Goal: Navigation & Orientation: Find specific page/section

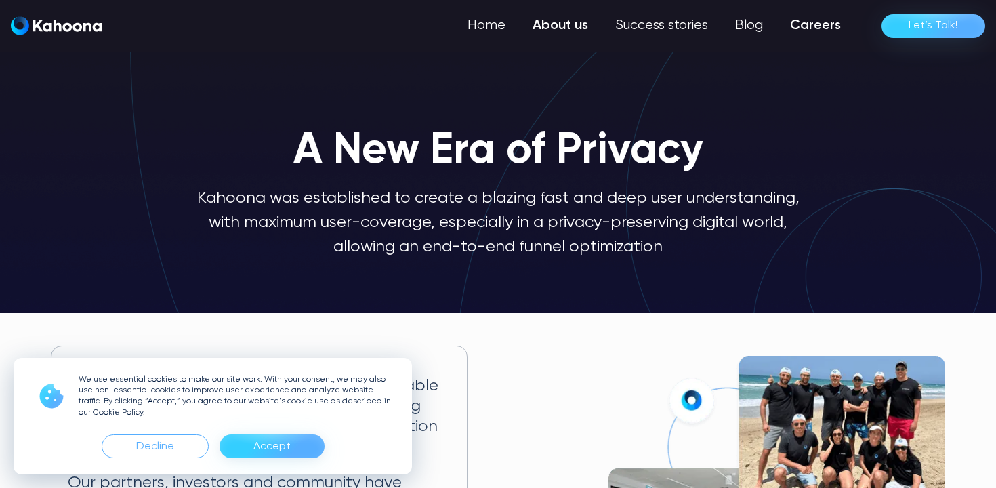
click at [816, 22] on link "Careers" at bounding box center [815, 25] width 78 height 27
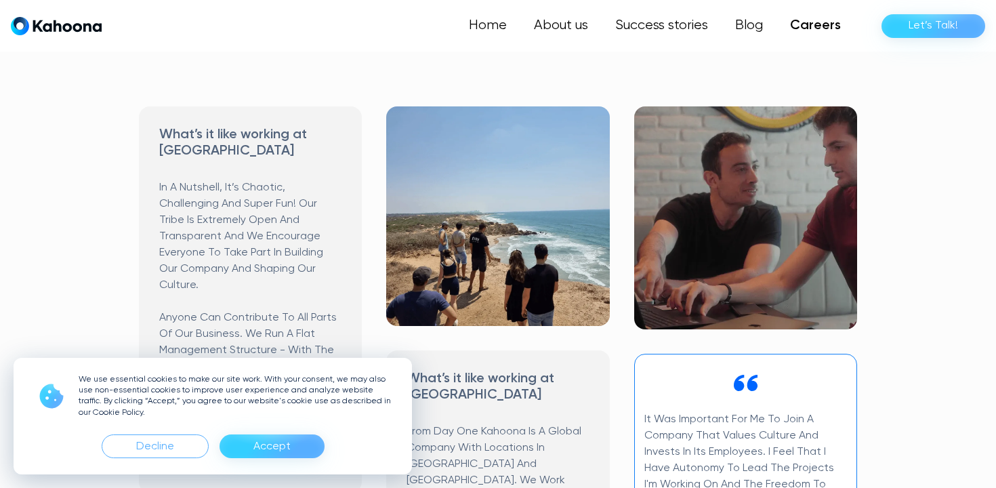
scroll to position [576, 0]
click at [246, 439] on div "Accept" at bounding box center [271, 446] width 105 height 24
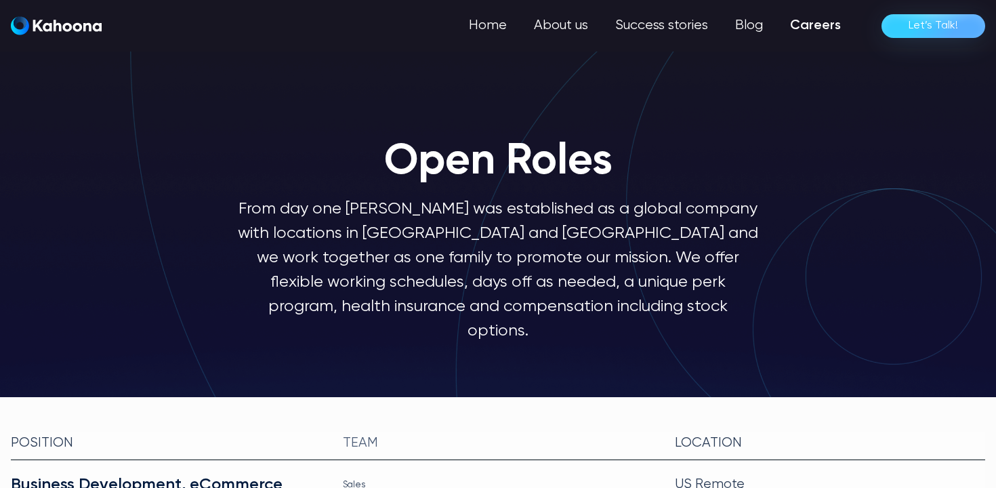
scroll to position [0, 0]
click at [503, 39] on div "Home About us Success stories Blog Careers Let’s Talk!" at bounding box center [498, 25] width 996 height 51
click at [500, 29] on link "Home" at bounding box center [488, 25] width 63 height 27
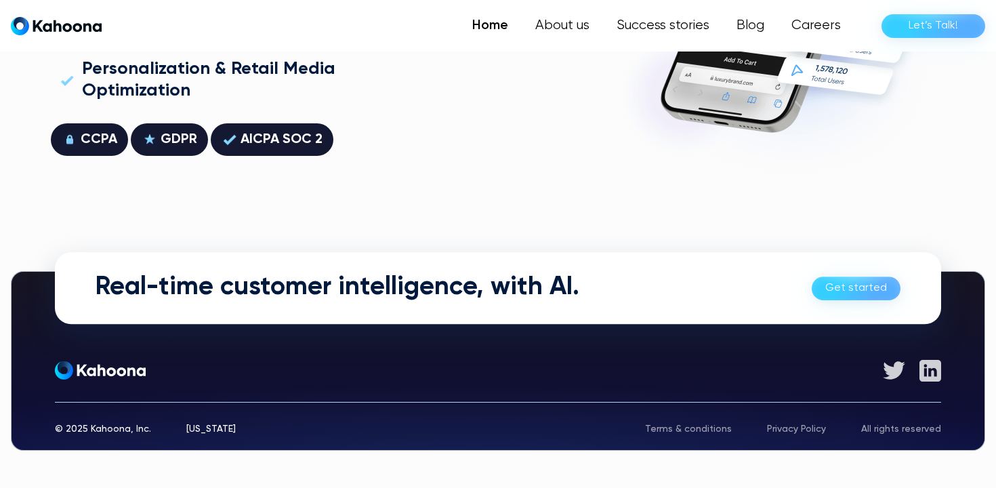
scroll to position [3876, 0]
click at [595, 29] on link "About us" at bounding box center [561, 25] width 83 height 27
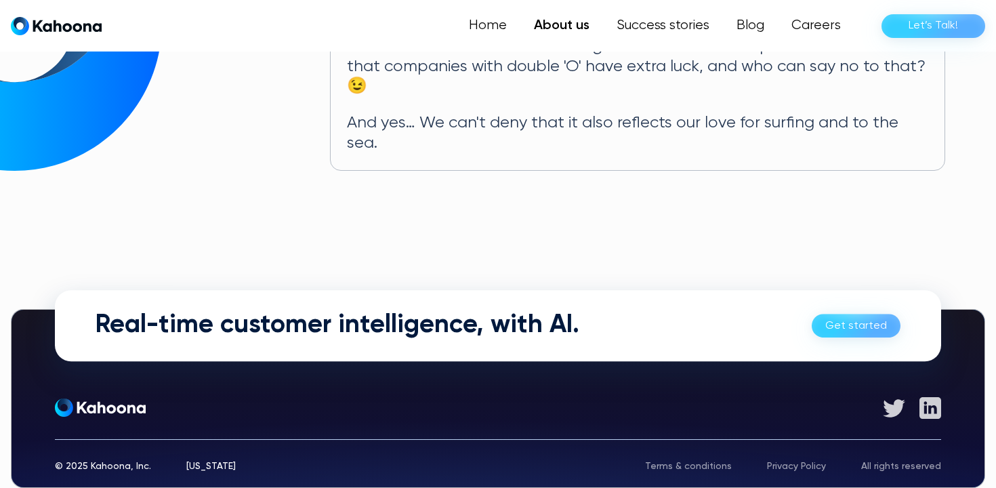
scroll to position [867, 0]
